Goal: Task Accomplishment & Management: Use online tool/utility

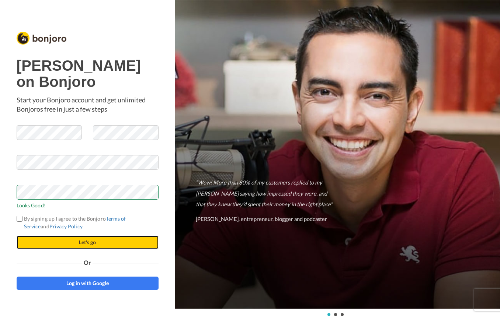
click at [82, 249] on button "Let's go" at bounding box center [88, 242] width 142 height 13
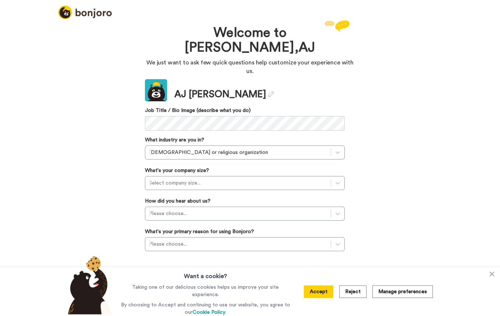
click at [108, 123] on div "Welcome to [PERSON_NAME], [PERSON_NAME] We just want to ask few quick questions…" at bounding box center [250, 167] width 500 height 298
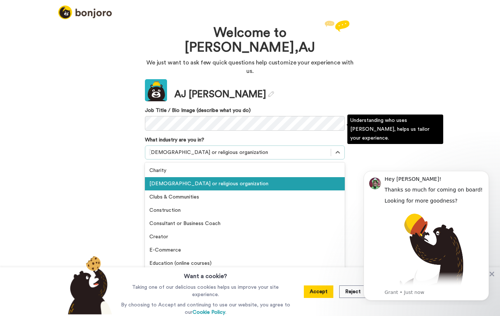
click at [164, 148] on div at bounding box center [238, 152] width 178 height 9
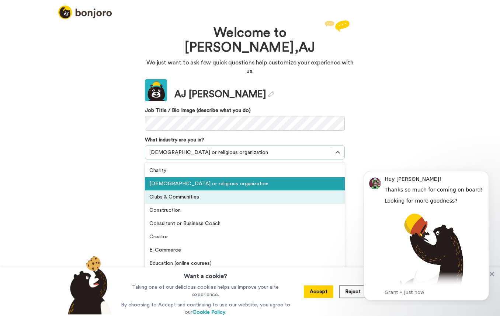
click at [75, 158] on div "Welcome to [PERSON_NAME], [PERSON_NAME] We just want to ask few quick questions…" at bounding box center [250, 167] width 500 height 298
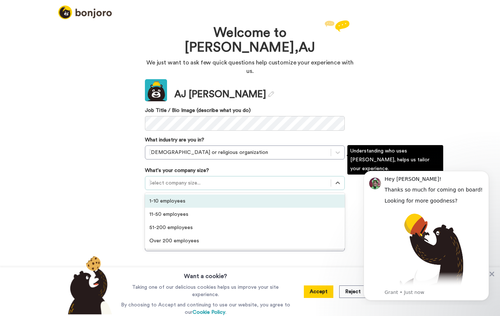
click at [173, 179] on div at bounding box center [238, 183] width 178 height 9
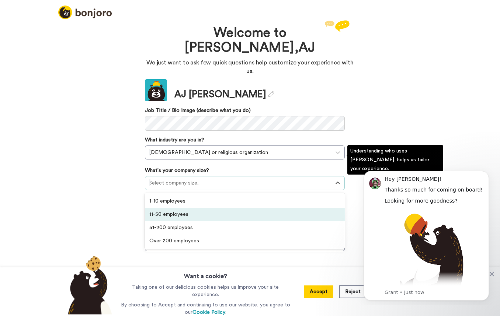
click at [169, 208] on div "11-50 employees" at bounding box center [245, 214] width 200 height 13
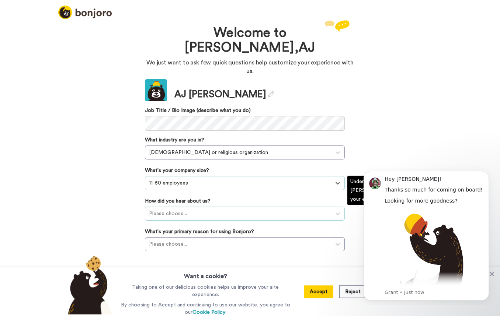
click at [169, 210] on div at bounding box center [238, 214] width 178 height 9
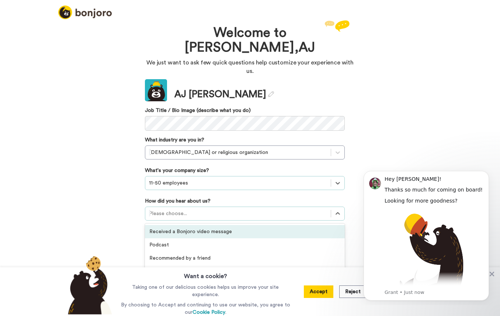
click at [105, 186] on div "Welcome to [PERSON_NAME], [PERSON_NAME] We just want to ask few quick questions…" at bounding box center [250, 167] width 500 height 298
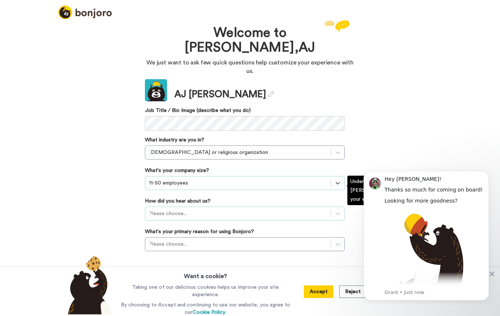
click at [185, 210] on div at bounding box center [238, 214] width 178 height 9
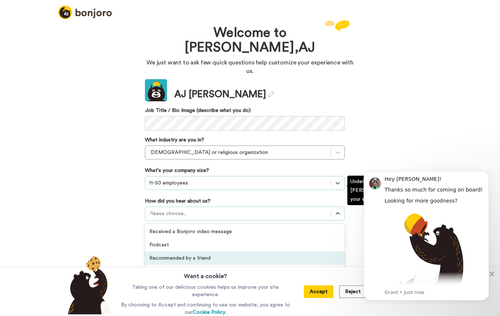
click at [205, 252] on div "Recommended by a friend" at bounding box center [245, 258] width 200 height 13
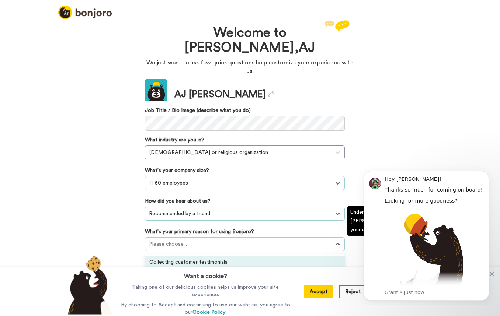
click at [207, 240] on div at bounding box center [238, 244] width 178 height 9
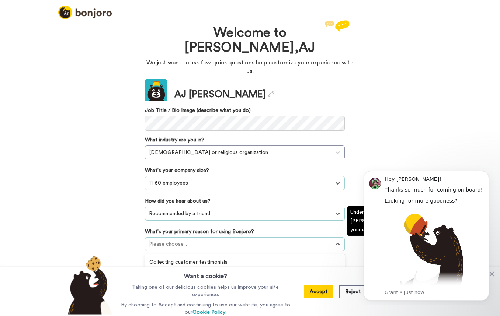
click at [195, 283] on div "Converting leads" at bounding box center [245, 289] width 200 height 13
click at [193, 240] on div at bounding box center [238, 244] width 178 height 9
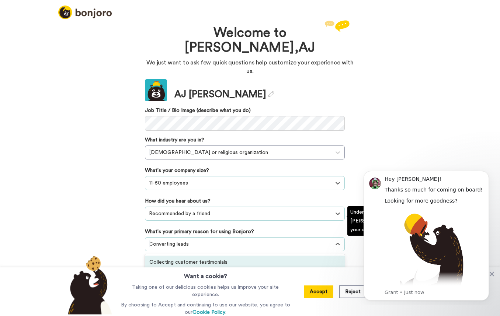
click at [201, 256] on div "Collecting customer testimonials" at bounding box center [245, 262] width 200 height 13
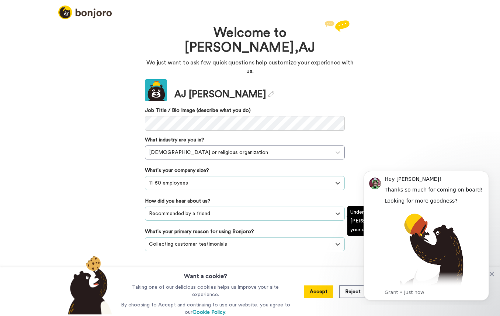
click at [249, 240] on div at bounding box center [238, 244] width 178 height 9
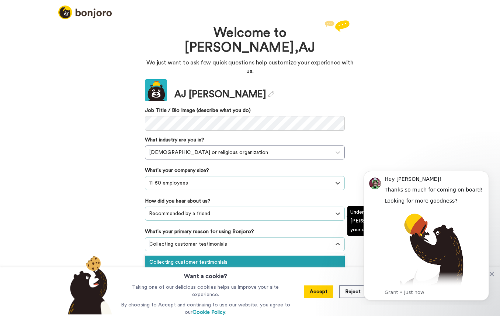
click at [231, 269] on div "Onboarding new customers" at bounding box center [245, 275] width 200 height 13
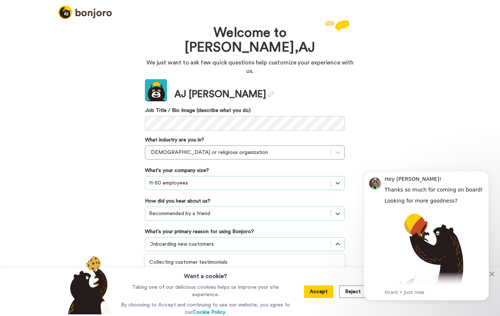
click at [235, 240] on div at bounding box center [238, 244] width 178 height 9
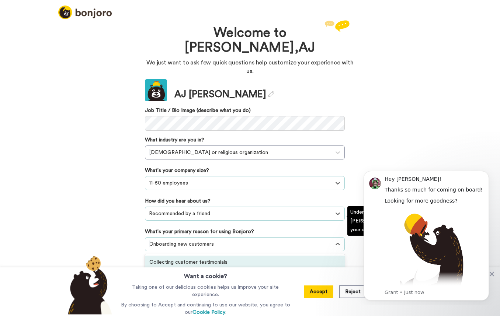
click at [228, 256] on div "Collecting customer testimonials" at bounding box center [245, 262] width 200 height 13
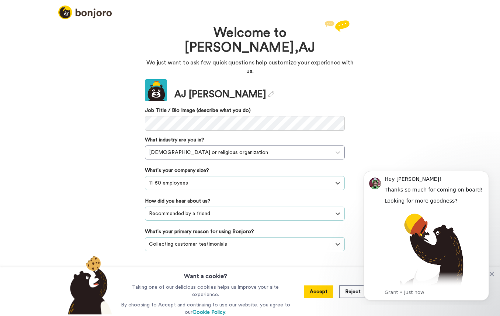
click at [239, 268] on button "Continue" at bounding box center [245, 275] width 200 height 14
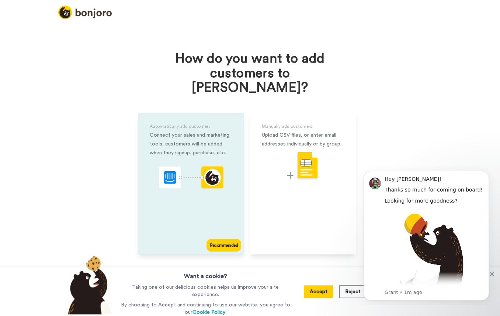
click at [233, 219] on div "Automatically add customers Connect your sales and marketing tools, customers w…" at bounding box center [191, 184] width 106 height 142
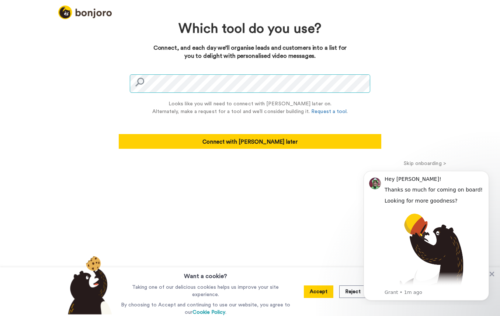
click at [118, 78] on div "Which tool do you use? Connect, and each day we’ll organise leads and customers…" at bounding box center [249, 88] width 269 height 141
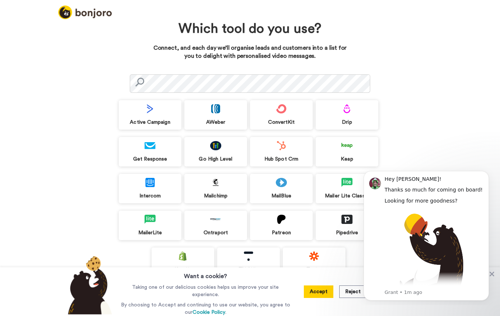
click at [90, 120] on div "Which tool do you use? Connect, and each day we’ll organise leads and customers…" at bounding box center [250, 167] width 500 height 298
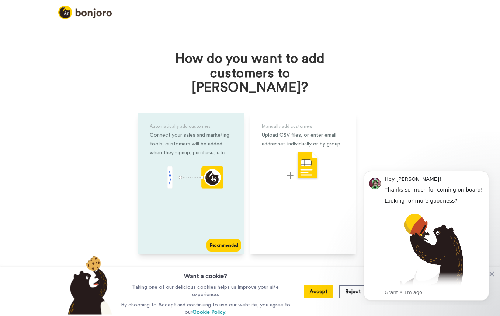
click at [195, 187] on div "Automatically add customers Connect your sales and marketing tools, customers w…" at bounding box center [191, 184] width 106 height 142
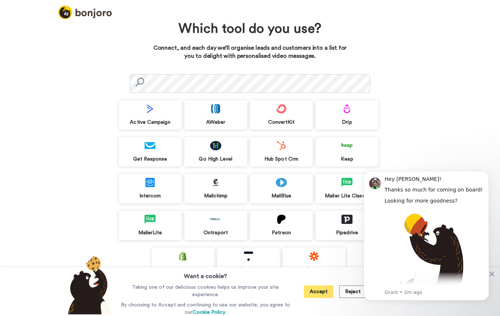
click at [323, 291] on button "Accept" at bounding box center [319, 292] width 30 height 13
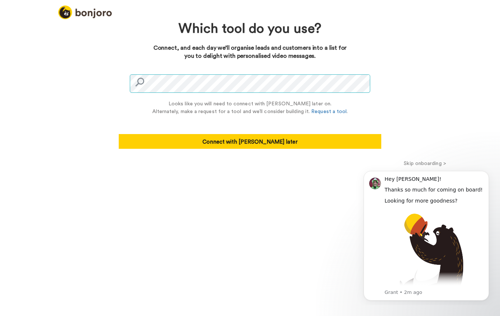
click at [72, 41] on div "Which tool do you use? Connect, and each day we’ll organise leads and customers…" at bounding box center [250, 167] width 500 height 298
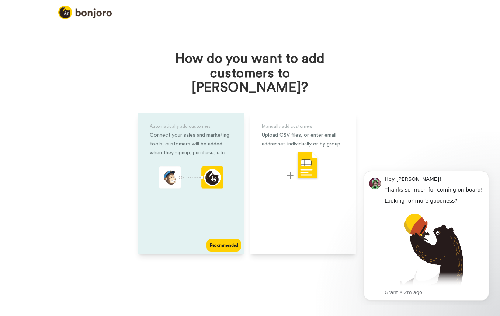
click at [186, 187] on div "Automatically add customers Connect your sales and marketing tools, customers w…" at bounding box center [191, 184] width 106 height 142
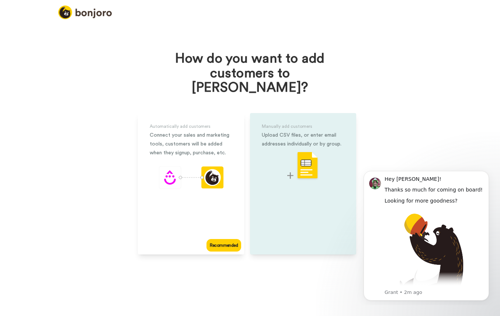
click at [284, 187] on div "Manually add customers Upload CSV files, or enter email addresses individually …" at bounding box center [303, 184] width 106 height 142
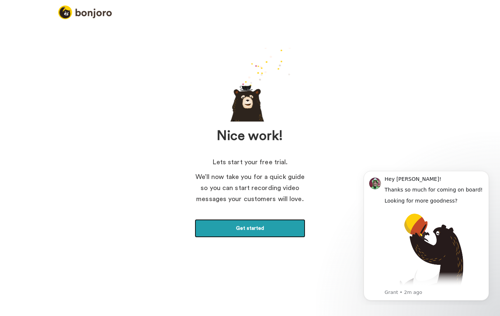
click at [243, 235] on link "Get started" at bounding box center [250, 228] width 111 height 18
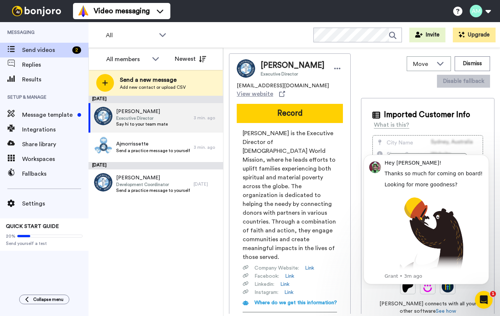
click at [392, 90] on div "Move WORKSPACES View all Default Task List + Add a new workspace Dismiss Disabl…" at bounding box center [428, 71] width 134 height 37
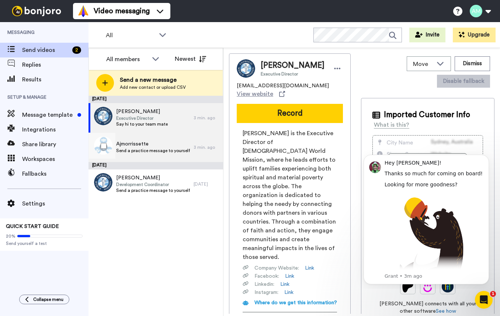
click at [143, 145] on span "Ajmorrissette" at bounding box center [153, 144] width 74 height 7
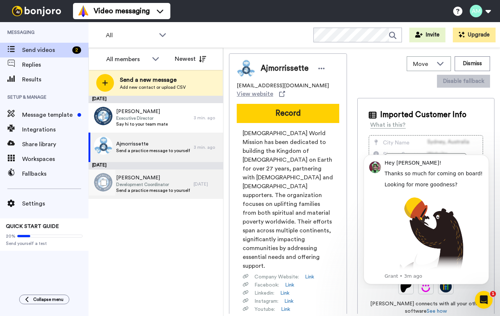
click at [154, 186] on span "Development Coordinator" at bounding box center [153, 185] width 74 height 6
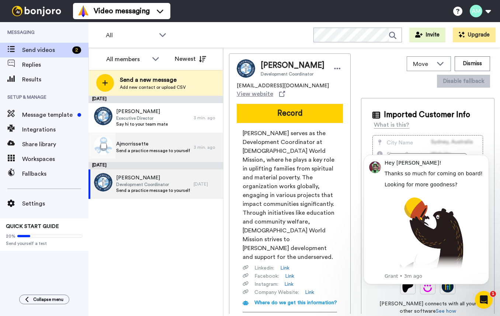
click at [155, 158] on div "Ajmorrissette Send a practice message to yourself" at bounding box center [141, 148] width 105 height 30
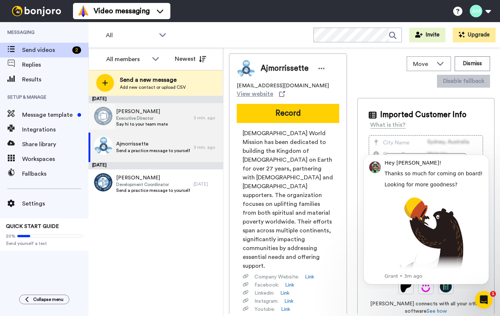
click at [155, 124] on span "Say hi to your team mate" at bounding box center [142, 124] width 52 height 6
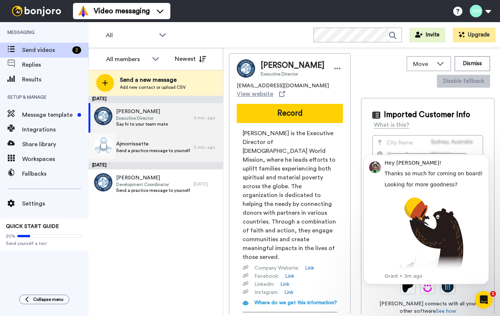
click at [151, 150] on span "Send a practice message to yourself" at bounding box center [153, 151] width 74 height 6
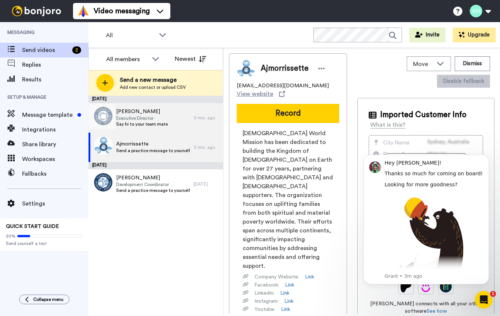
click at [155, 127] on div "James M Flanagan Executive Director Say hi to your team mate" at bounding box center [142, 118] width 52 height 20
